Goal: Task Accomplishment & Management: Manage account settings

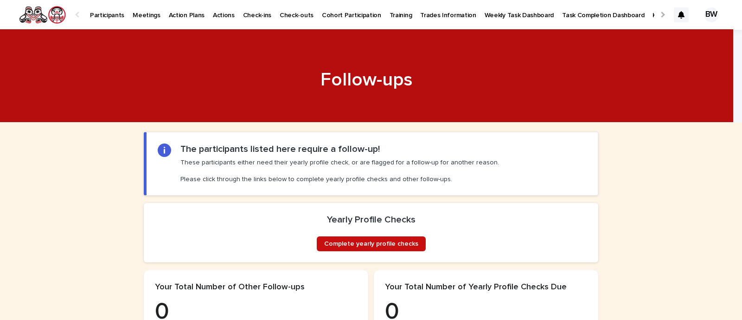
click at [373, 247] on span "Complete yearly profile checks" at bounding box center [371, 243] width 94 height 6
click at [653, 16] on p "KFN Reporting Information" at bounding box center [692, 9] width 78 height 19
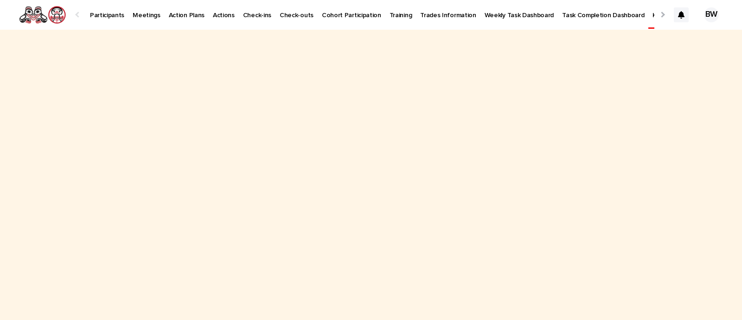
scroll to position [0, 15]
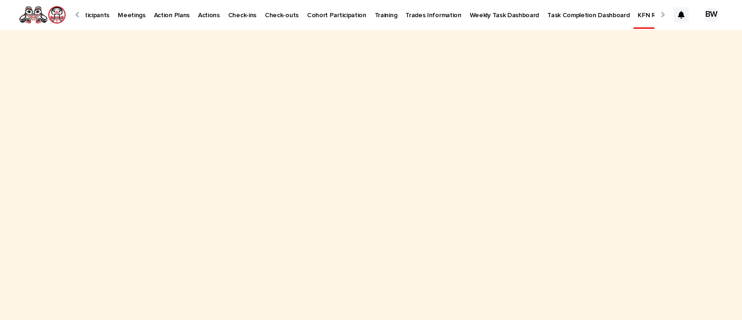
click at [638, 16] on p "KFN Reporting Information" at bounding box center [677, 9] width 78 height 19
click at [95, 12] on p "Participants" at bounding box center [92, 9] width 34 height 19
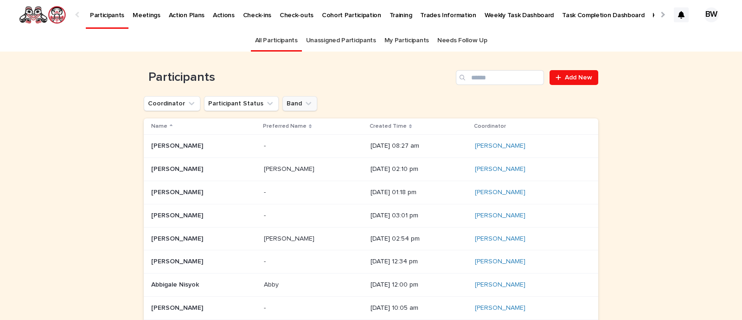
click at [285, 102] on button "Band" at bounding box center [299, 103] width 35 height 15
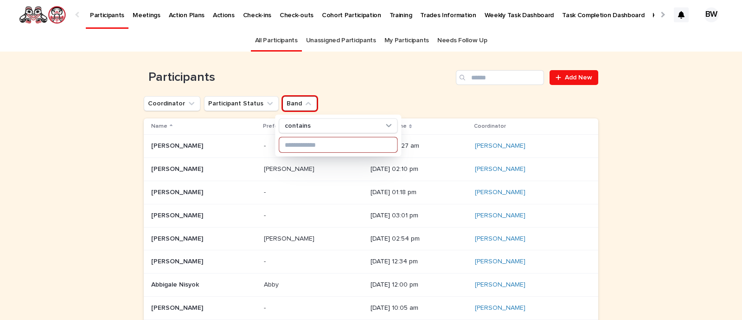
click at [295, 145] on input at bounding box center [338, 144] width 118 height 15
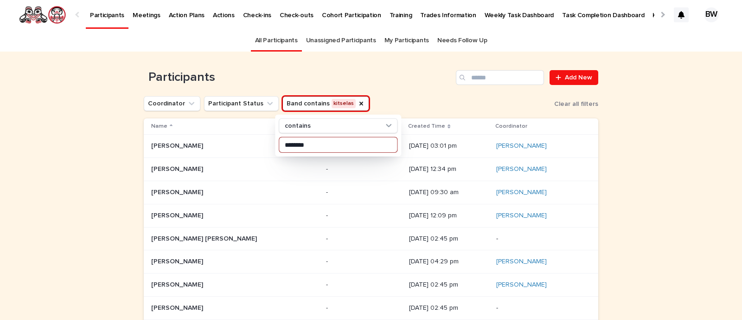
type input "********"
click at [421, 97] on div "Coordinator Participant Status Band contains kitselas contains ******** Clear a…" at bounding box center [371, 103] width 454 height 15
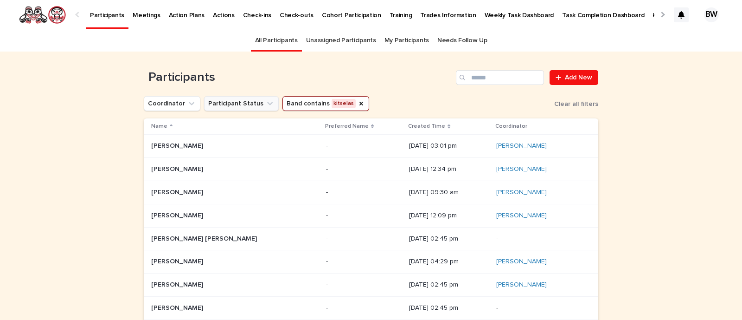
click at [225, 106] on button "Participant Status" at bounding box center [241, 103] width 75 height 15
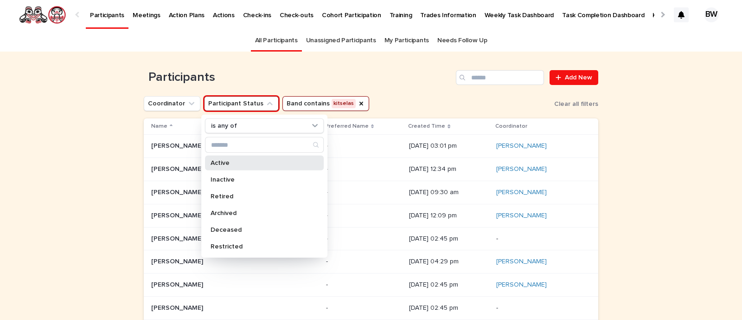
click at [234, 158] on div "Active" at bounding box center [264, 162] width 119 height 15
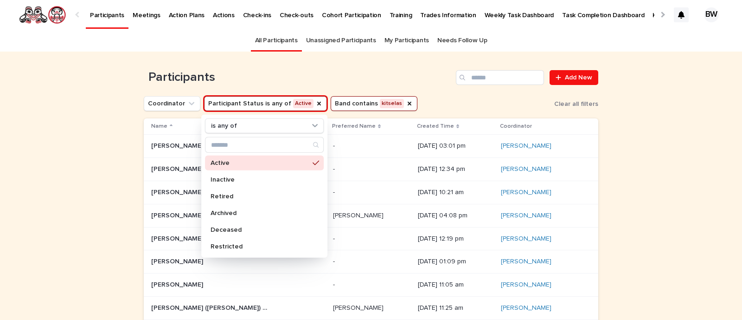
click at [421, 76] on h1 "Participants" at bounding box center [298, 77] width 308 height 15
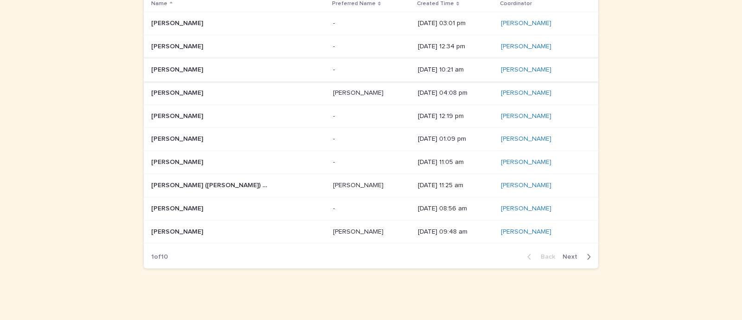
scroll to position [61, 0]
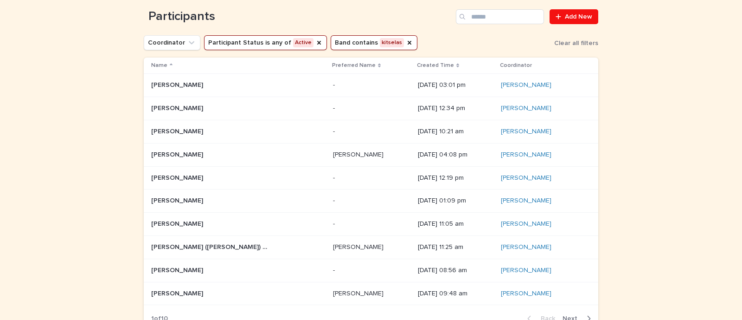
click at [414, 71] on th "Created Time" at bounding box center [455, 66] width 83 height 16
click at [417, 63] on p "Created Time" at bounding box center [435, 65] width 37 height 10
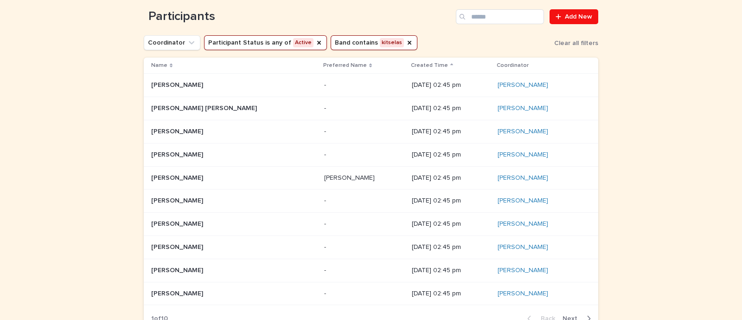
click at [411, 68] on p "Created Time" at bounding box center [429, 65] width 37 height 10
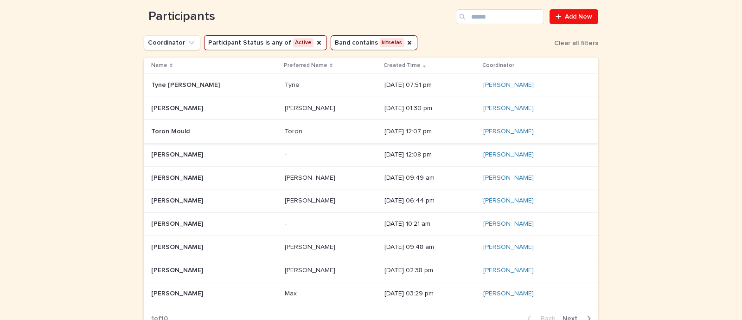
scroll to position [82, 0]
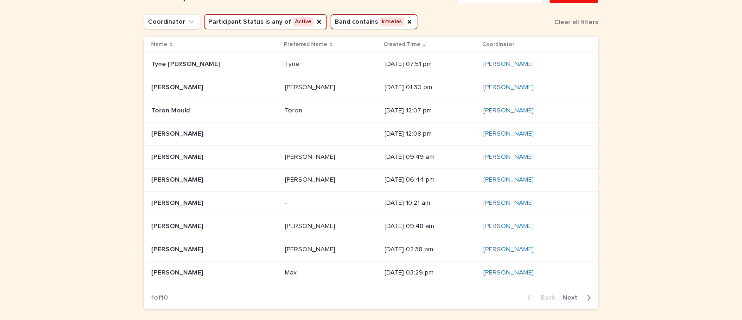
click at [163, 156] on p "Lewie Benson" at bounding box center [178, 156] width 54 height 10
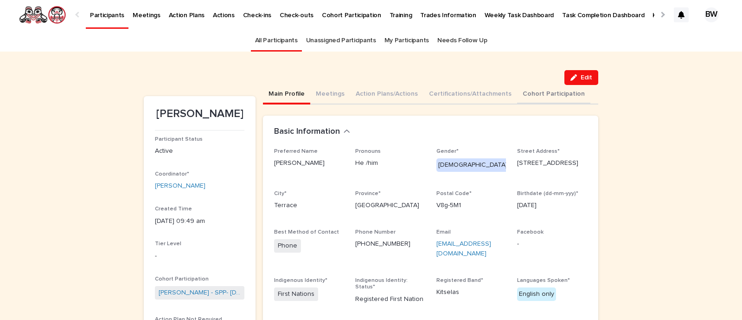
click at [521, 90] on button "Cohort Participation" at bounding box center [553, 94] width 73 height 19
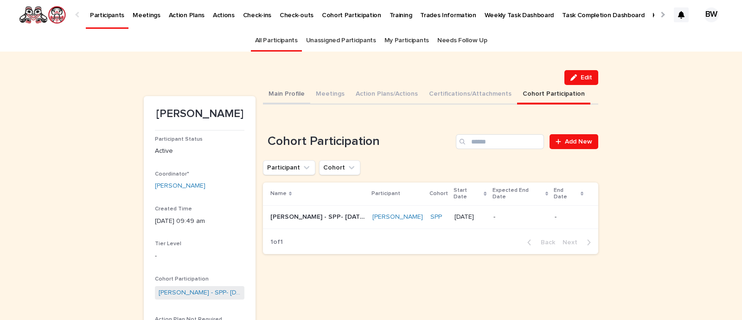
click at [288, 97] on button "Main Profile" at bounding box center [286, 94] width 47 height 19
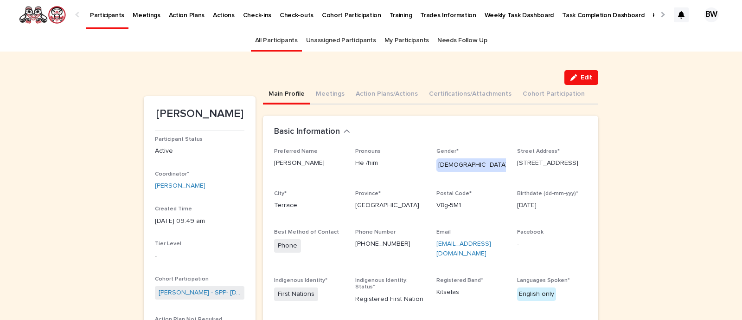
click at [275, 45] on link "All Participants" at bounding box center [276, 41] width 43 height 22
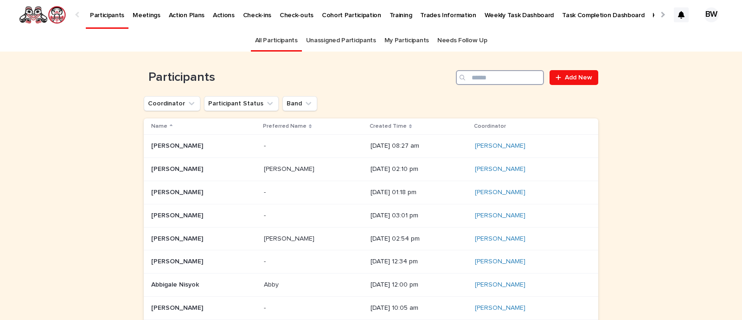
click at [503, 79] on input "Search" at bounding box center [500, 77] width 88 height 15
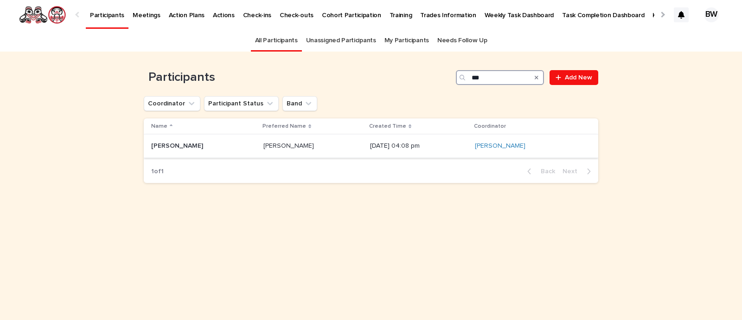
type input "***"
click at [172, 140] on p "[PERSON_NAME]" at bounding box center [178, 145] width 54 height 10
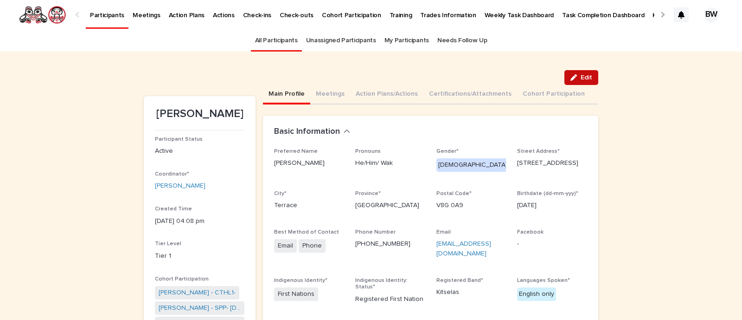
click at [585, 75] on span "Edit" at bounding box center [587, 77] width 12 height 6
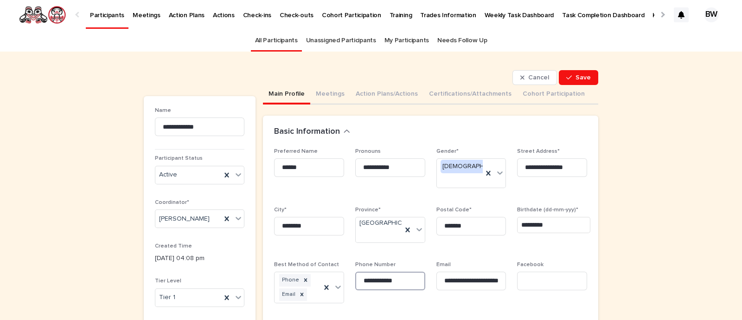
click at [408, 284] on input "**********" at bounding box center [390, 280] width 70 height 19
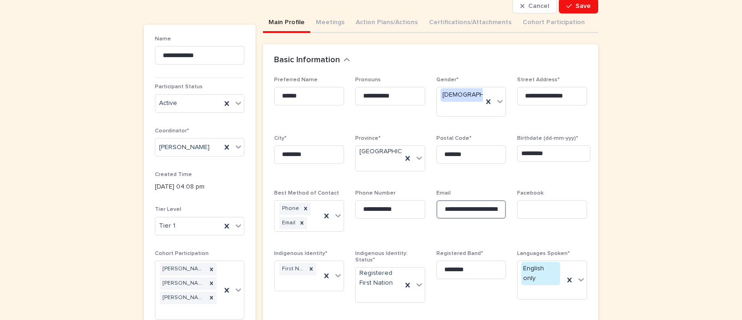
click at [483, 203] on input "**********" at bounding box center [471, 209] width 70 height 19
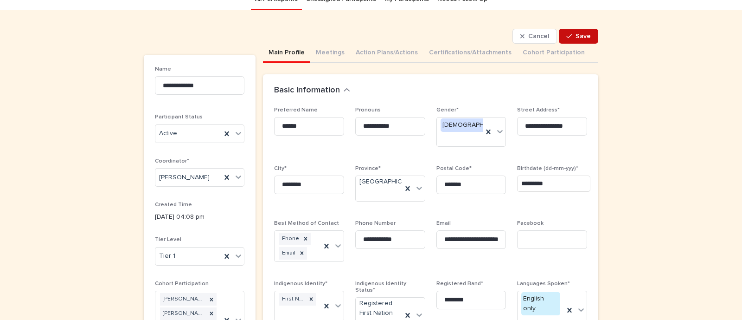
click at [577, 39] on button "Save" at bounding box center [578, 36] width 39 height 15
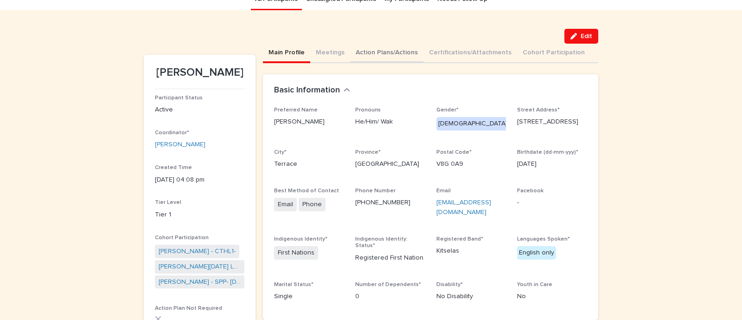
click at [373, 54] on button "Action Plans/Actions" at bounding box center [386, 53] width 73 height 19
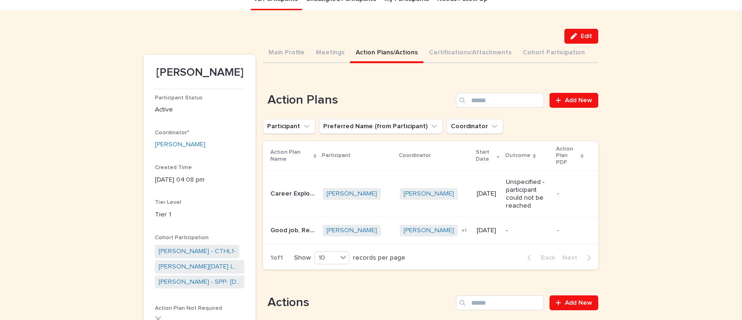
scroll to position [64, 0]
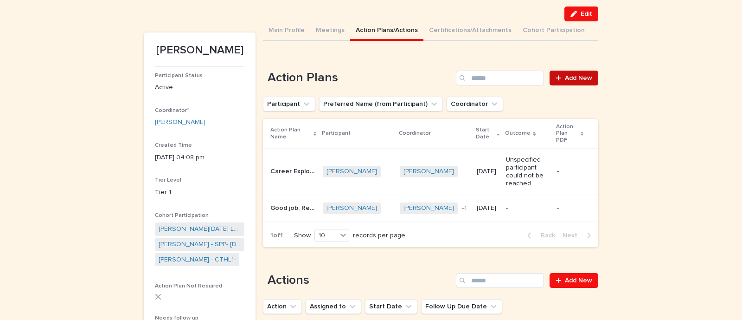
click at [568, 75] on span "Add New" at bounding box center [578, 78] width 27 height 6
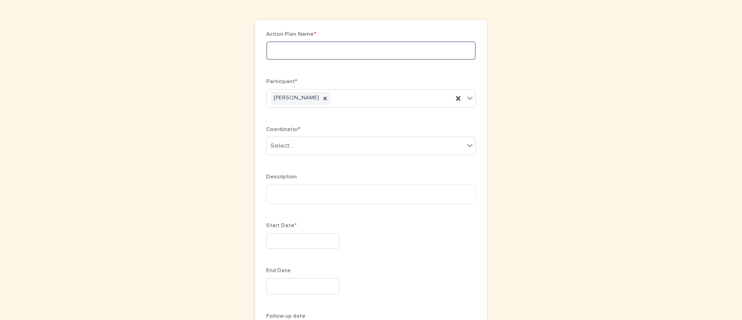
click at [316, 54] on input at bounding box center [371, 50] width 210 height 19
type input "**********"
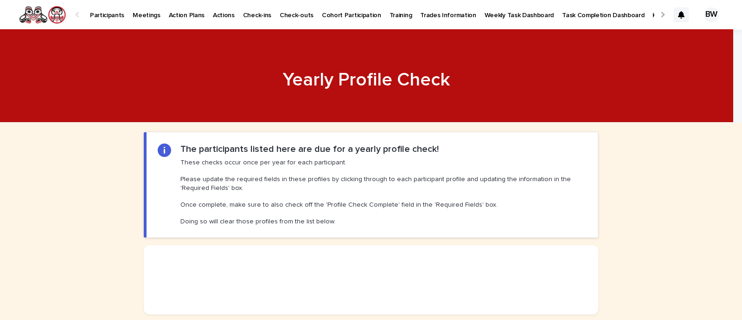
click at [373, 250] on section at bounding box center [371, 279] width 454 height 69
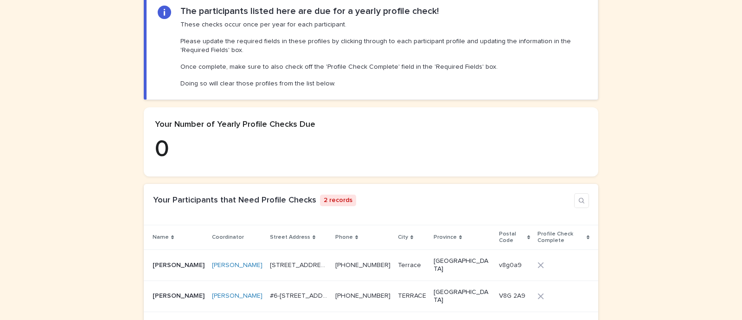
scroll to position [239, 0]
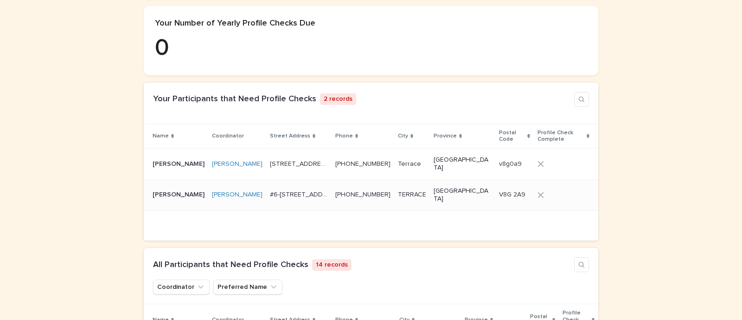
click at [365, 189] on p "[PHONE_NUMBER]" at bounding box center [363, 194] width 57 height 10
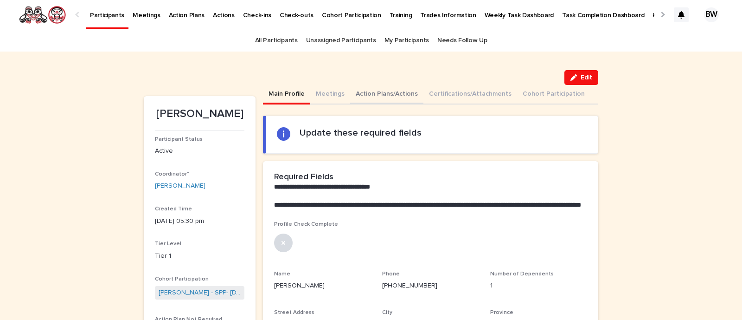
click at [380, 87] on button "Action Plans/Actions" at bounding box center [386, 94] width 73 height 19
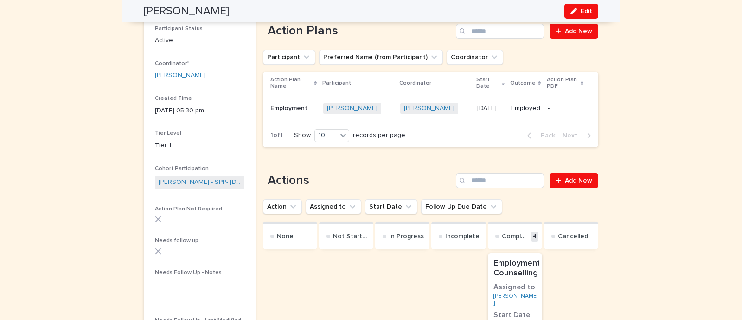
scroll to position [104, 0]
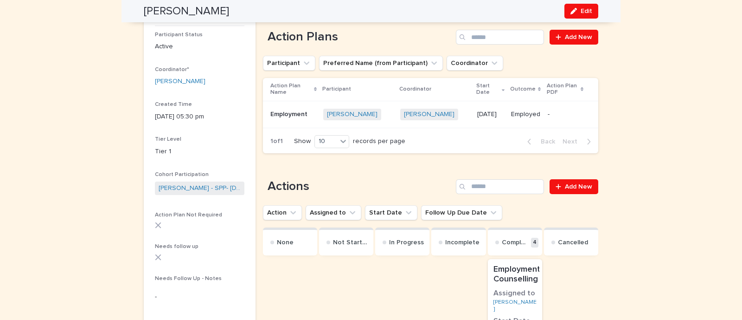
click at [477, 111] on div "[DATE]" at bounding box center [490, 114] width 26 height 15
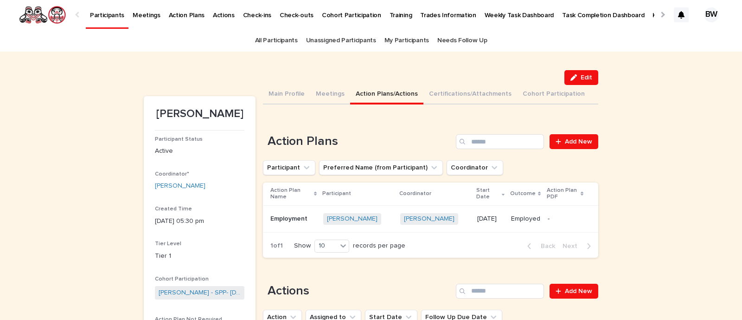
scroll to position [64, 0]
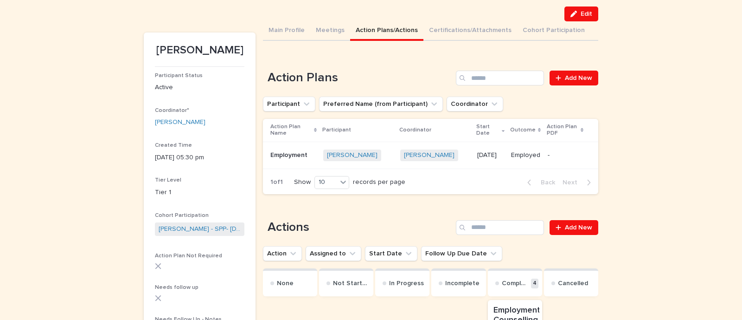
click at [322, 156] on td "[PERSON_NAME] + 0" at bounding box center [358, 154] width 77 height 27
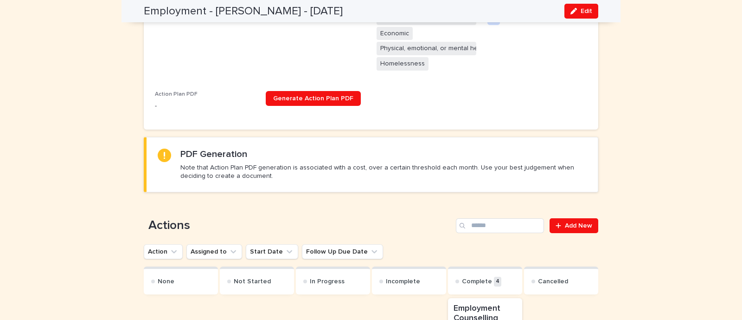
scroll to position [77, 0]
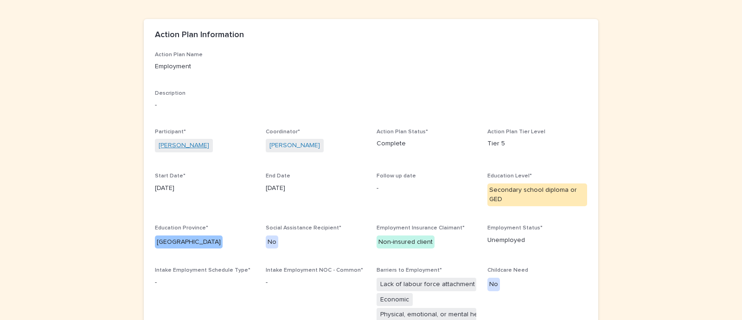
click at [187, 141] on link "[PERSON_NAME]" at bounding box center [184, 146] width 51 height 10
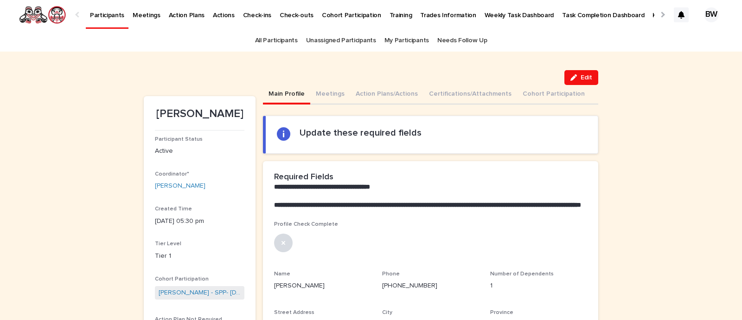
scroll to position [175, 0]
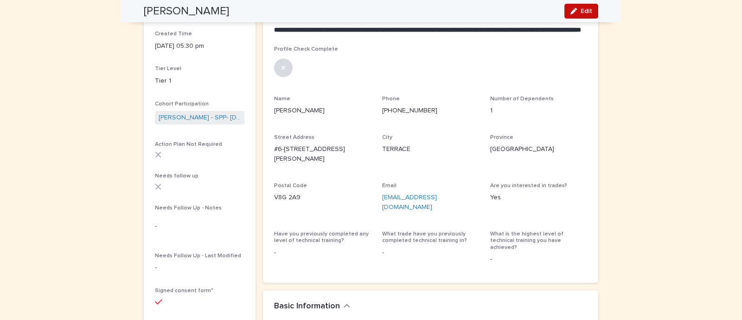
click at [584, 6] on button "Edit" at bounding box center [581, 11] width 34 height 15
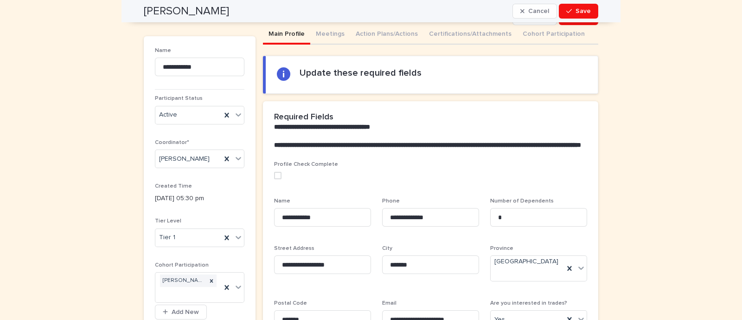
scroll to position [59, 0]
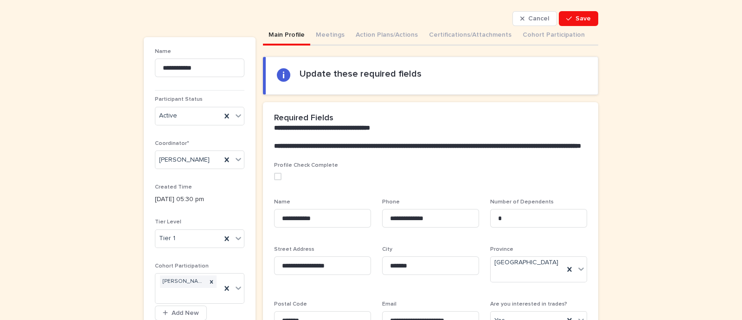
click at [275, 180] on span at bounding box center [277, 176] width 7 height 7
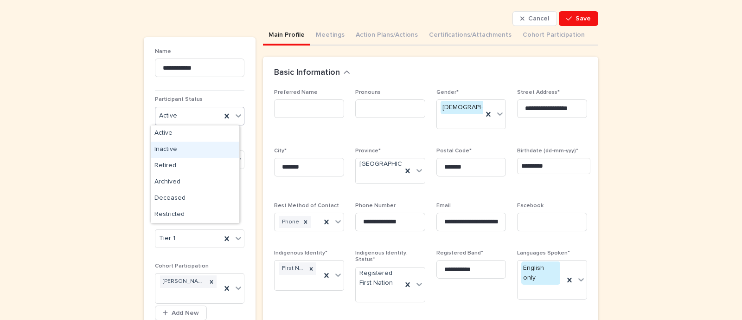
click at [165, 149] on div "Inactive" at bounding box center [195, 149] width 89 height 16
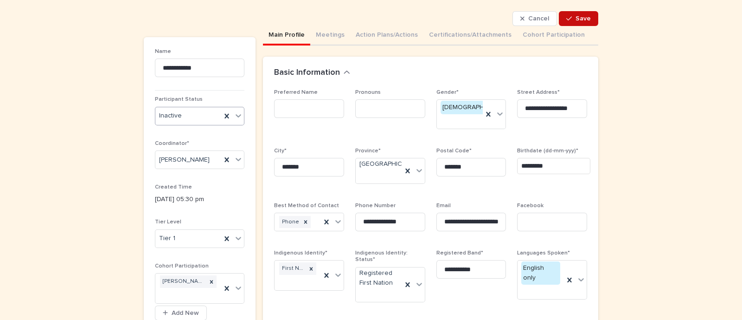
click at [578, 11] on button "Save" at bounding box center [578, 18] width 39 height 15
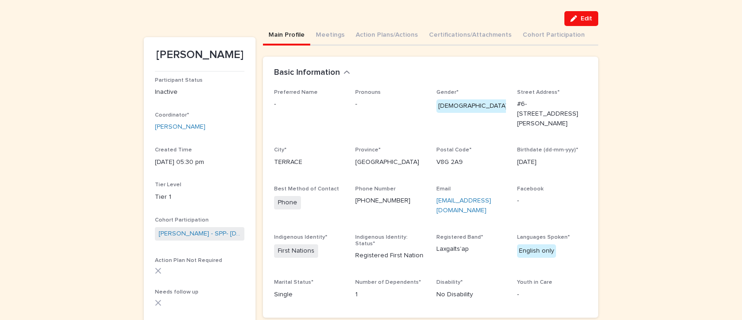
scroll to position [0, 0]
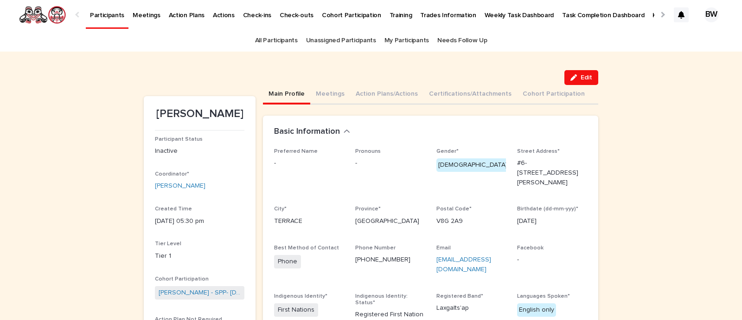
click at [265, 37] on link "All Participants" at bounding box center [276, 41] width 43 height 22
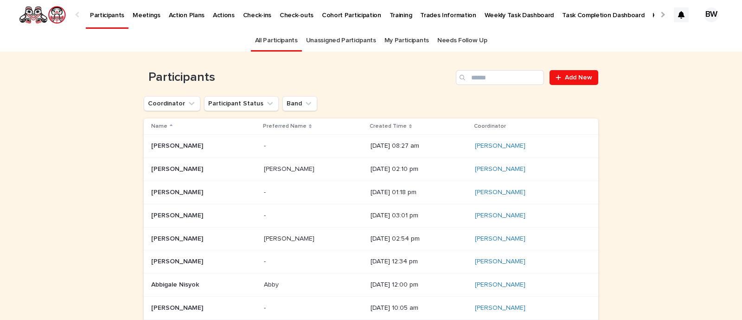
click at [654, 17] on div at bounding box center [661, 14] width 15 height 29
